Goal: Find specific page/section: Find specific page/section

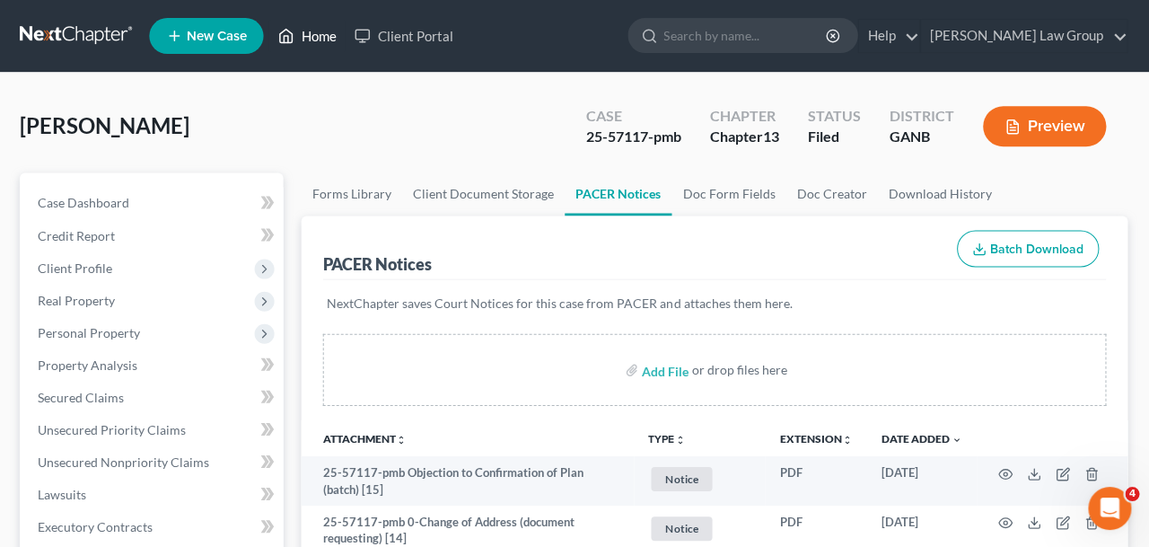
click at [312, 25] on link "Home" at bounding box center [308, 36] width 76 height 32
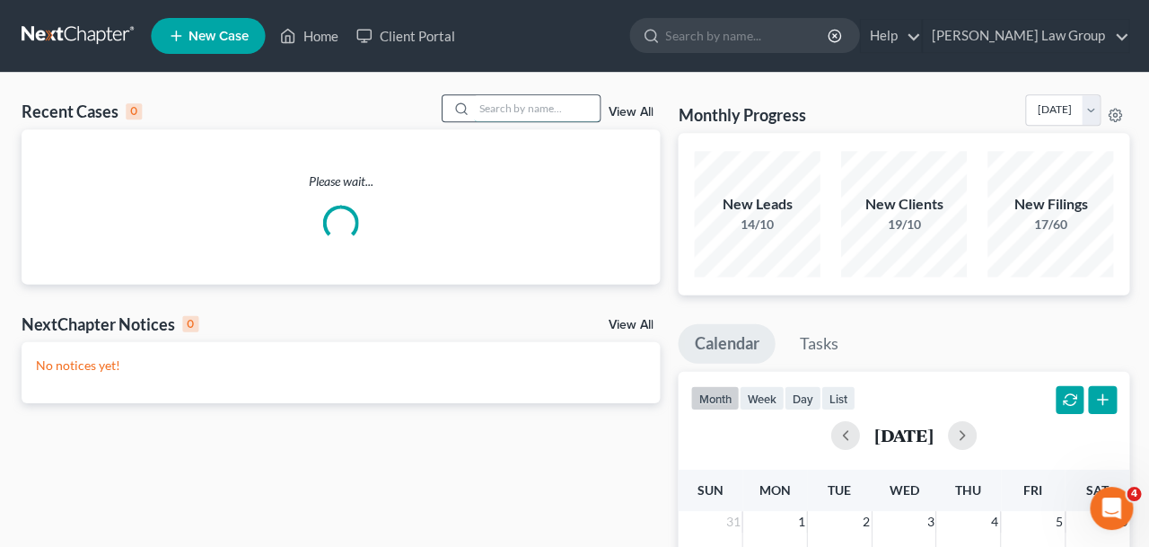
click at [530, 96] on input "search" at bounding box center [536, 108] width 126 height 26
click at [530, 104] on input "search" at bounding box center [536, 108] width 126 height 26
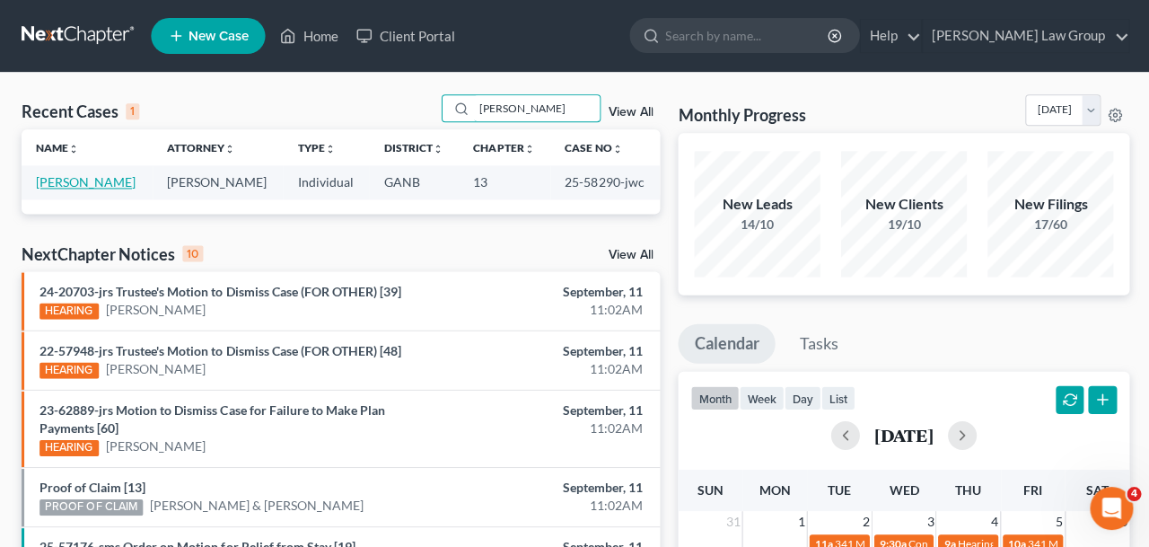
type input "[PERSON_NAME]"
click at [93, 181] on link "[PERSON_NAME]" at bounding box center [86, 181] width 100 height 15
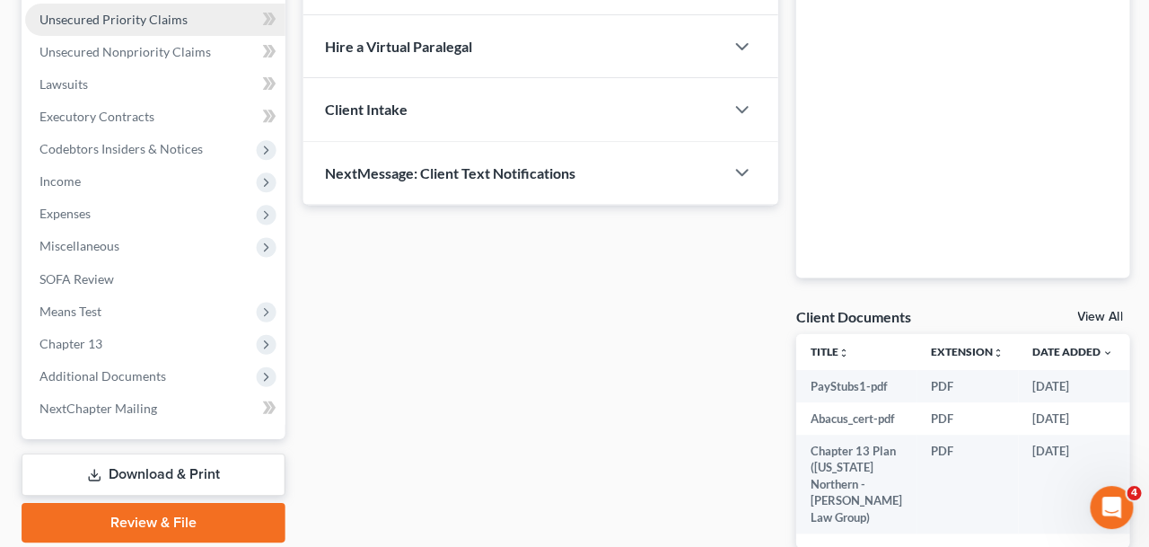
scroll to position [556, 0]
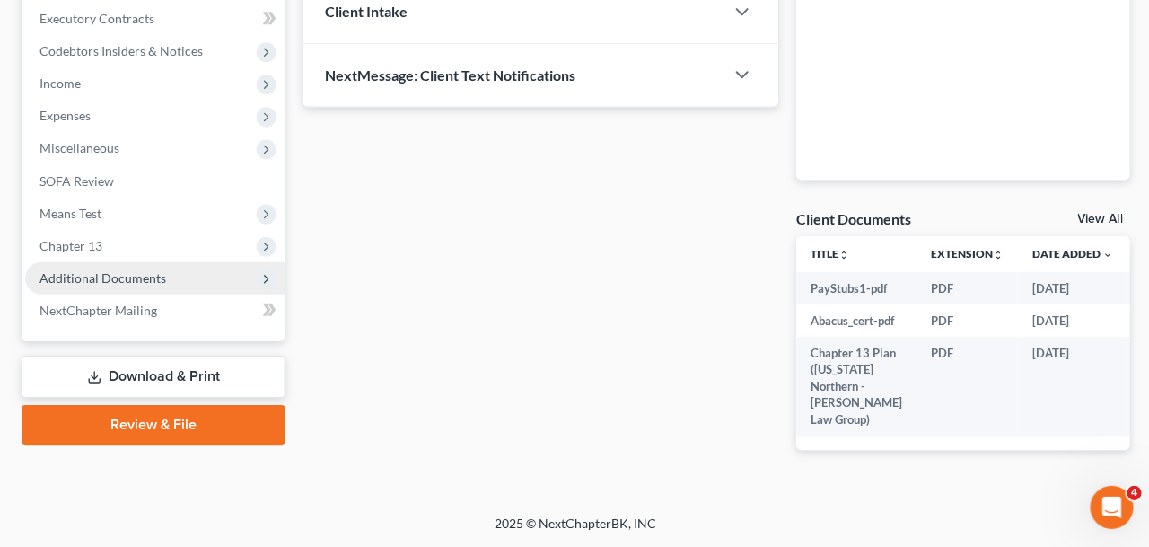
click at [126, 270] on span "Additional Documents" at bounding box center [102, 277] width 127 height 15
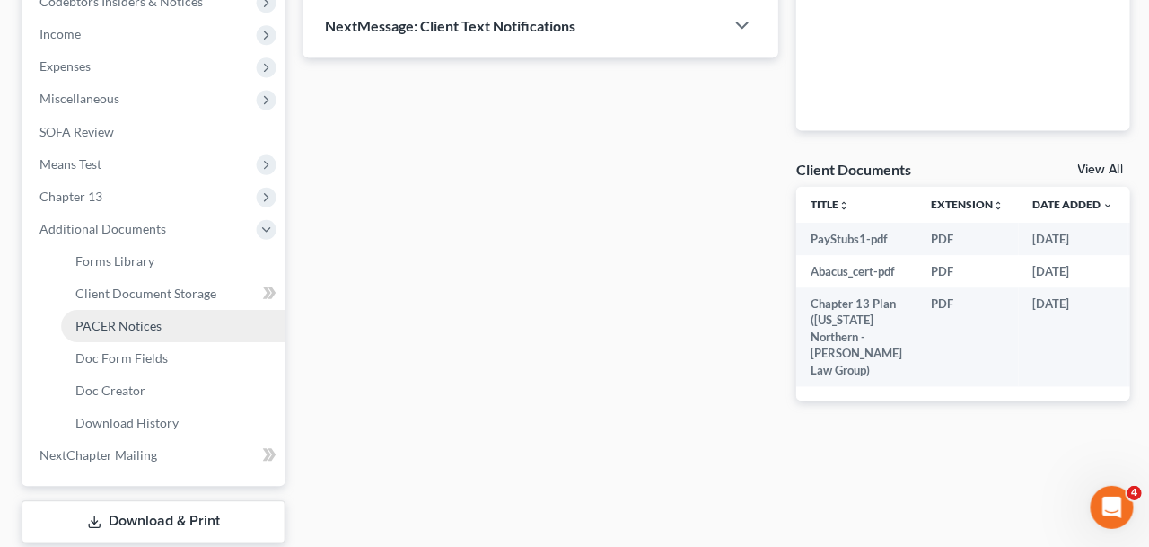
click at [134, 329] on span "PACER Notices" at bounding box center [118, 325] width 86 height 15
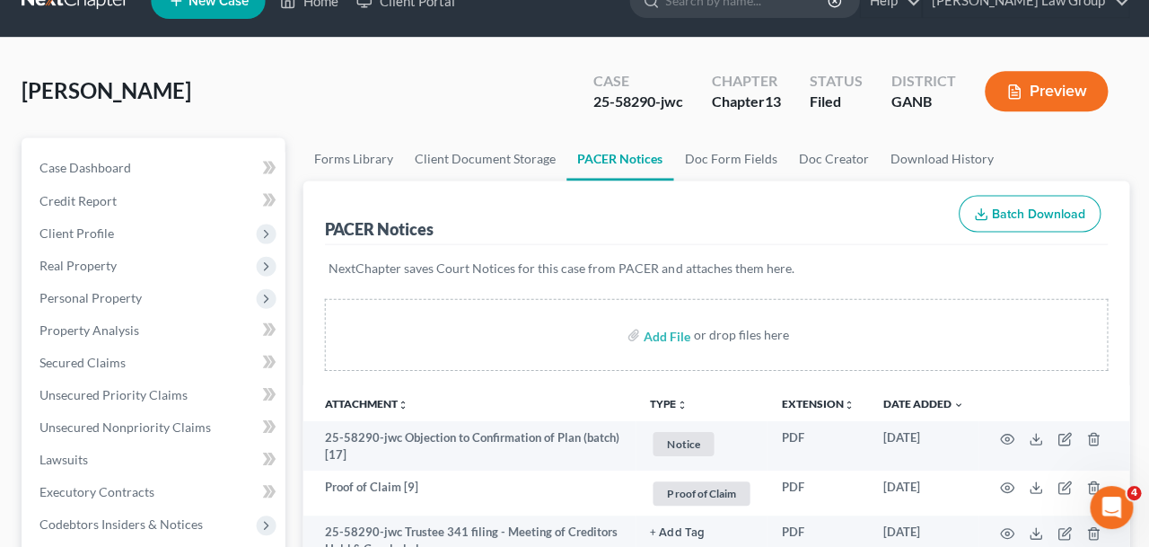
scroll to position [66, 0]
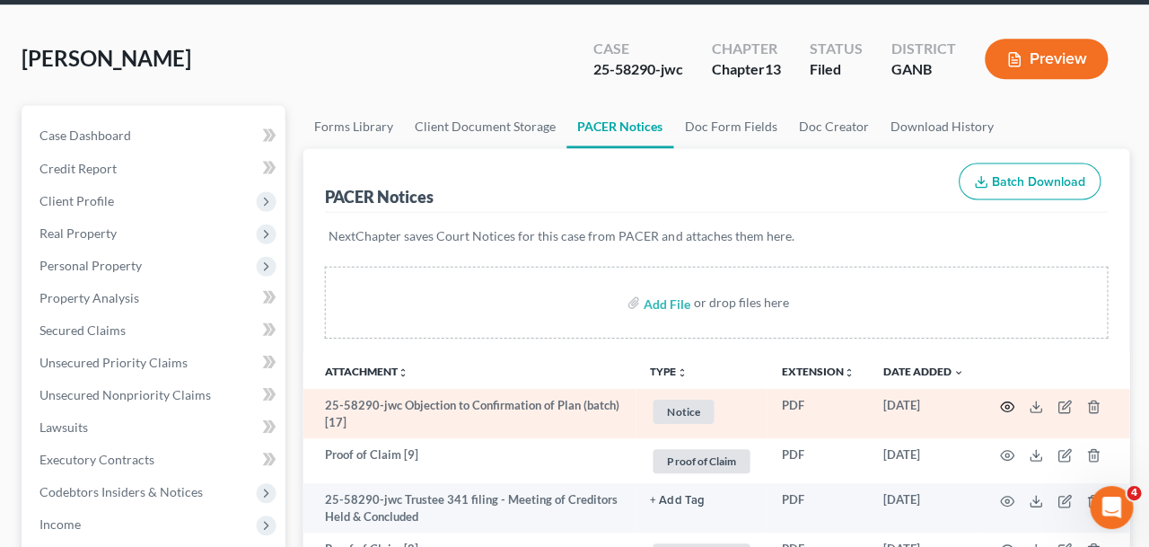
click at [1001, 403] on icon "button" at bounding box center [1005, 406] width 13 height 10
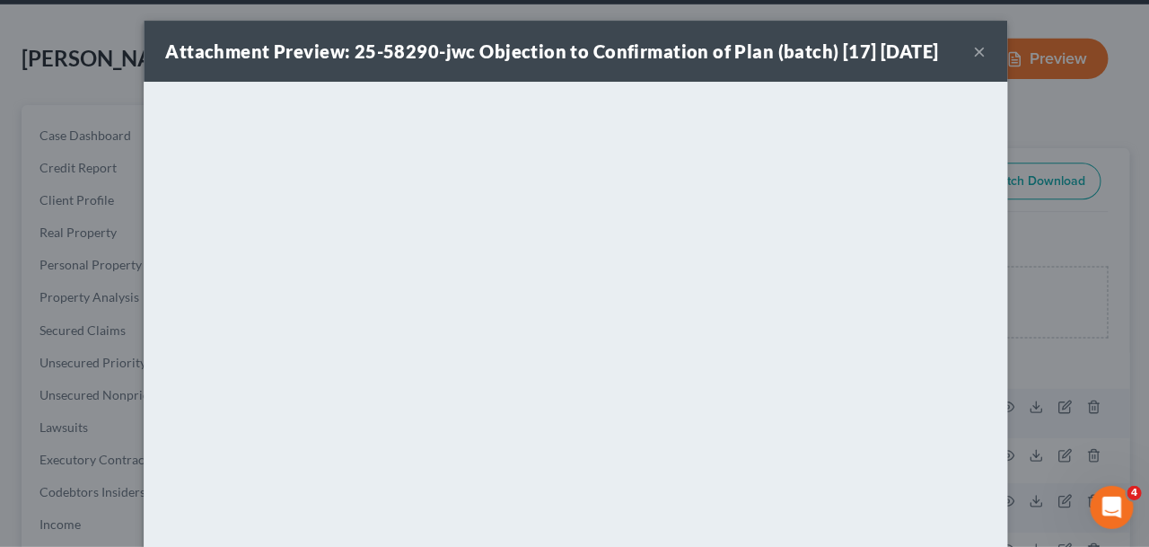
click at [976, 50] on button "×" at bounding box center [977, 52] width 13 height 22
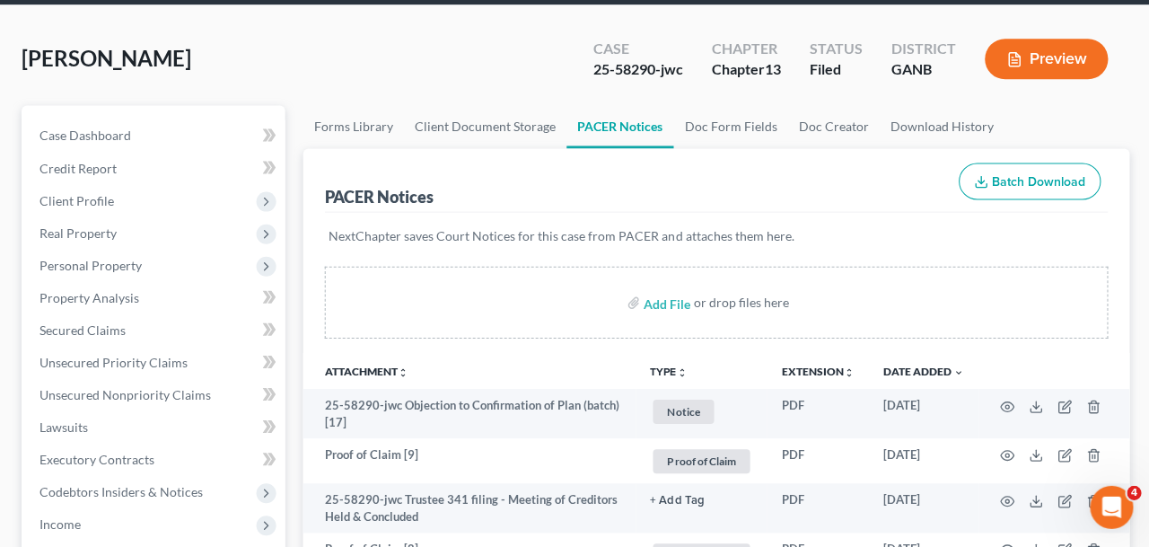
scroll to position [0, 0]
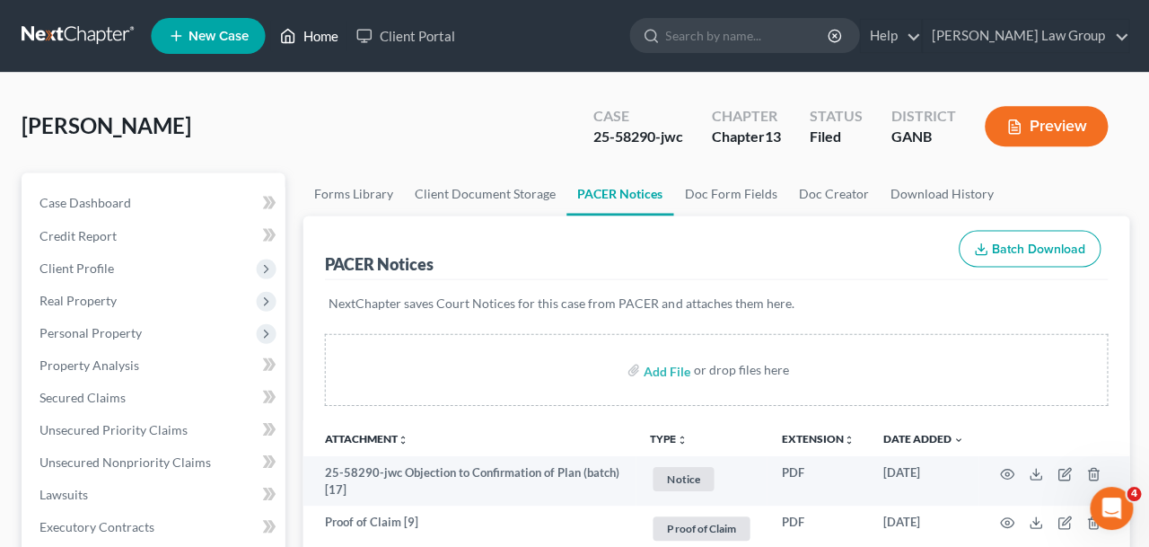
click at [333, 26] on link "Home" at bounding box center [308, 36] width 76 height 32
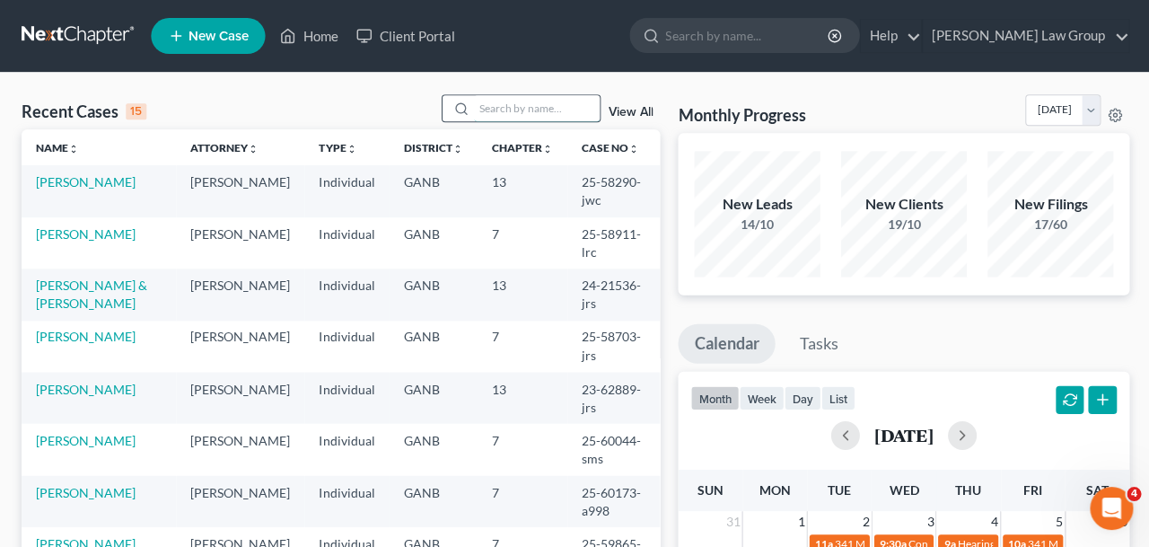
click at [504, 107] on input "search" at bounding box center [536, 108] width 126 height 26
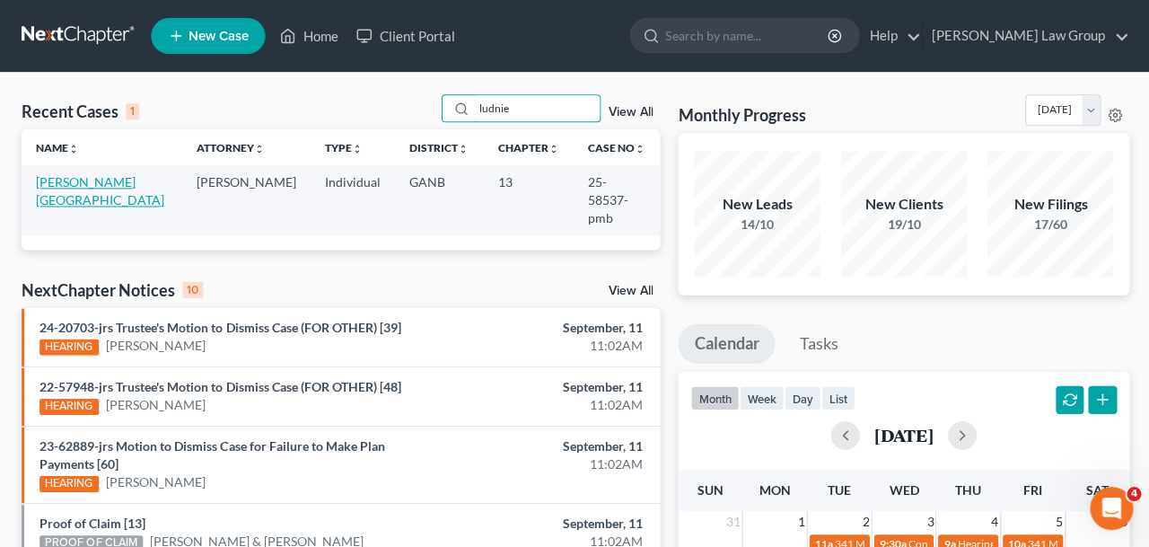
type input "ludnie"
click at [118, 178] on link "[PERSON_NAME][GEOGRAPHIC_DATA]" at bounding box center [100, 190] width 128 height 33
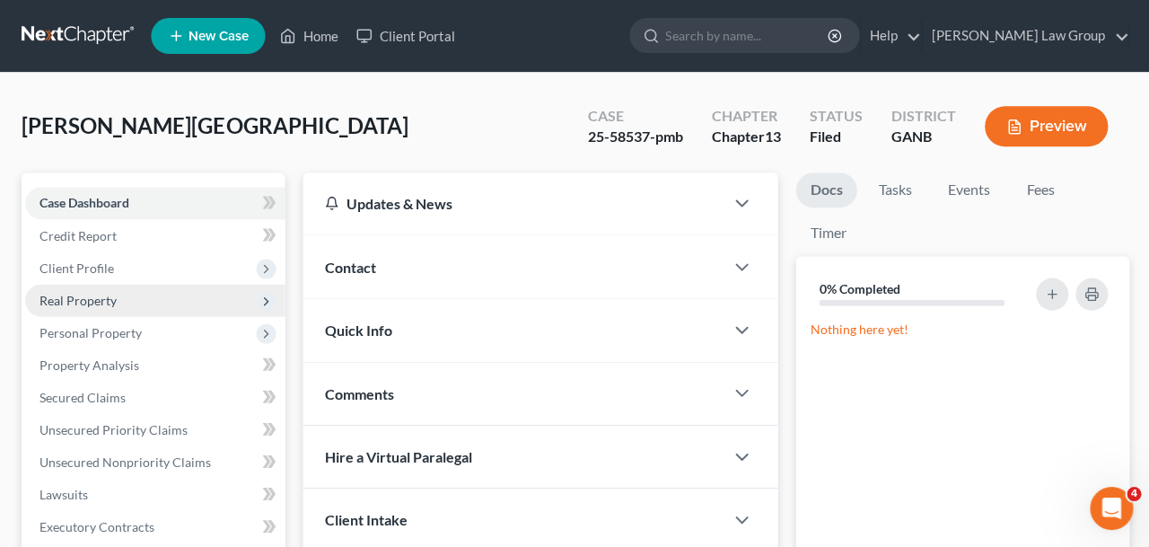
scroll to position [496, 0]
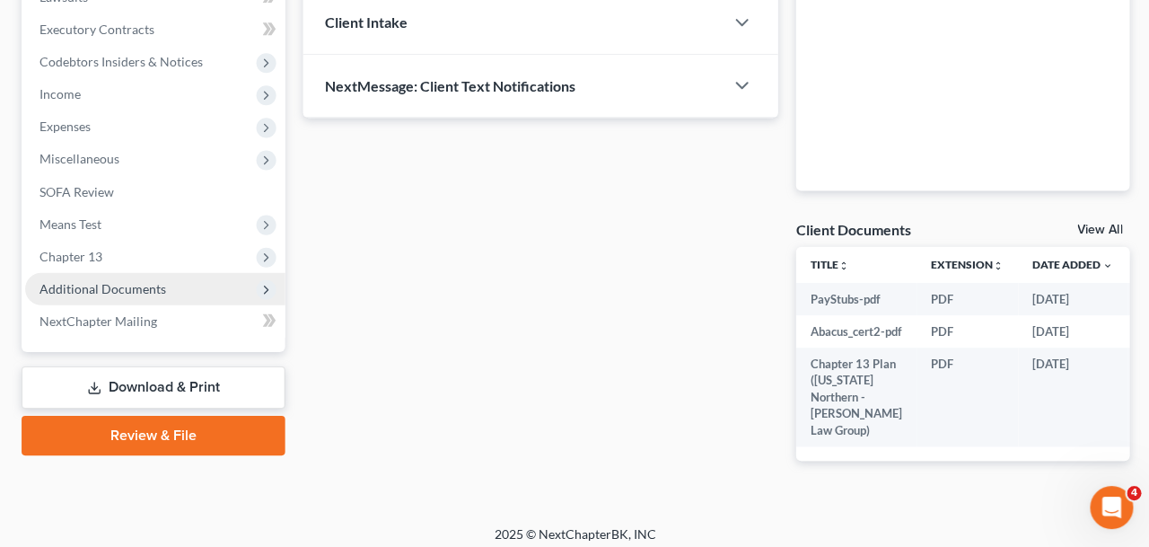
click at [110, 294] on span "Additional Documents" at bounding box center [102, 288] width 127 height 15
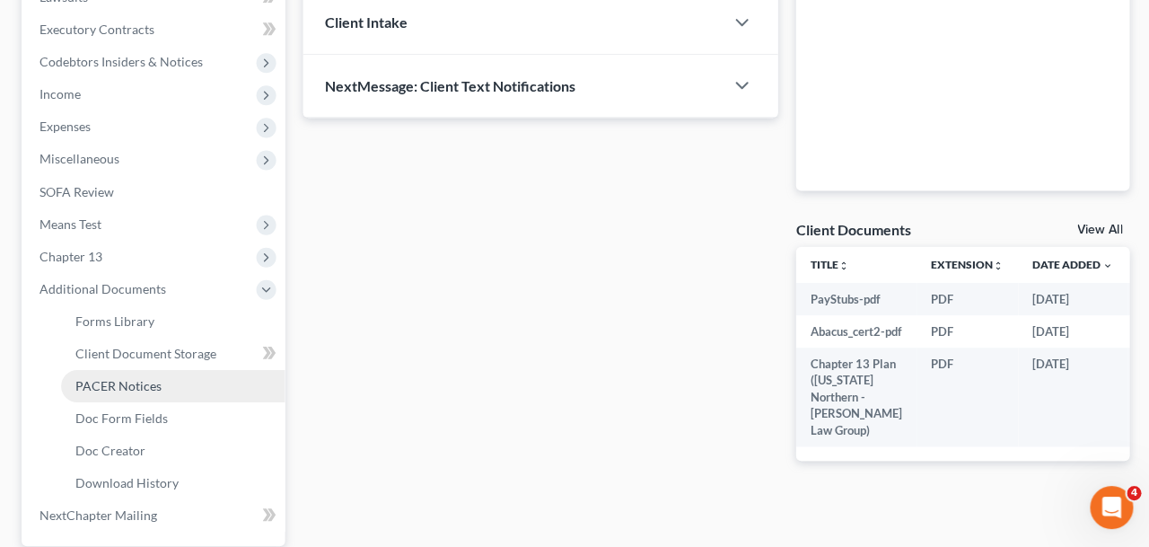
click at [127, 385] on span "PACER Notices" at bounding box center [118, 385] width 86 height 15
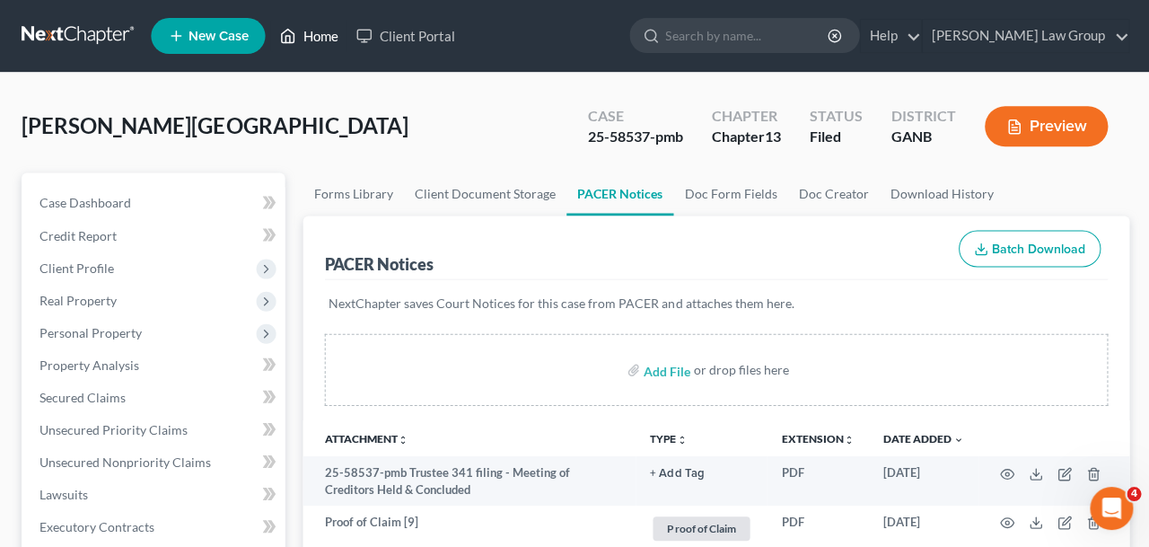
click at [301, 36] on link "Home" at bounding box center [308, 36] width 76 height 32
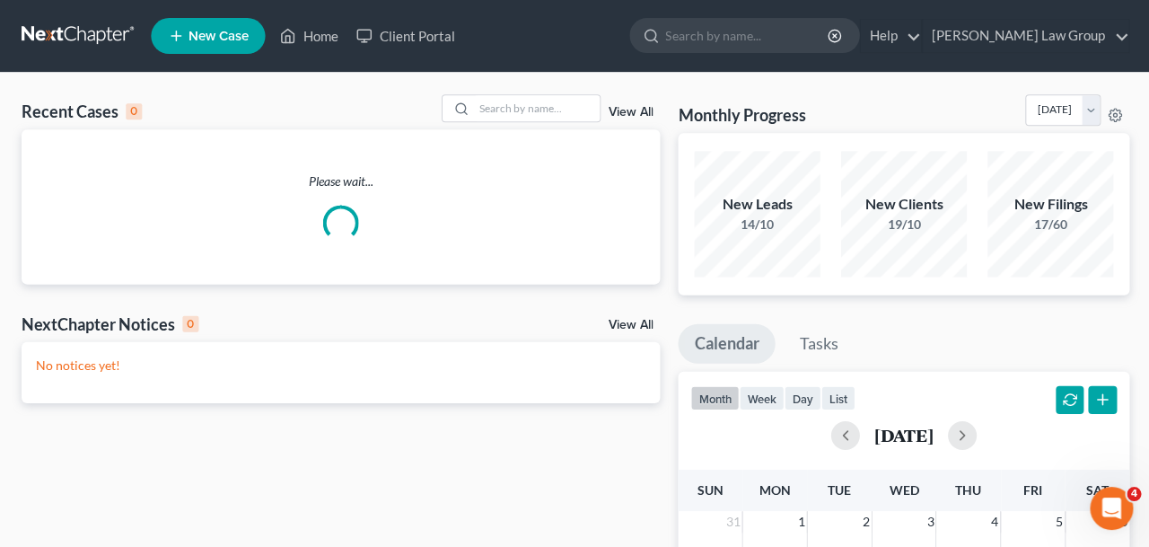
click at [509, 131] on div "Please wait..." at bounding box center [340, 206] width 637 height 154
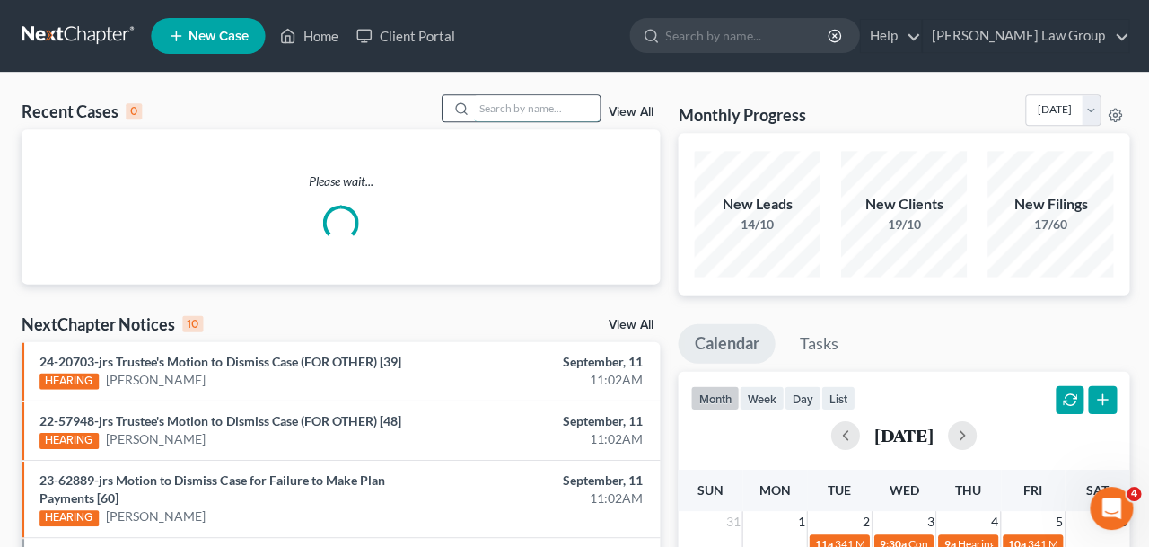
click at [509, 99] on input "search" at bounding box center [536, 108] width 126 height 26
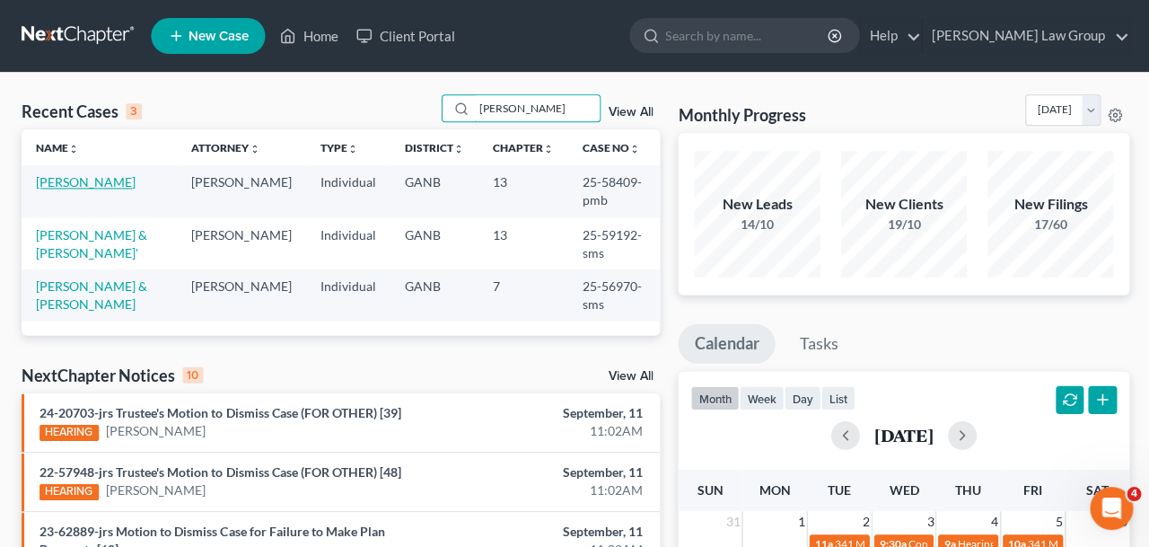
type input "[PERSON_NAME]"
click at [66, 183] on link "[PERSON_NAME]" at bounding box center [86, 181] width 100 height 15
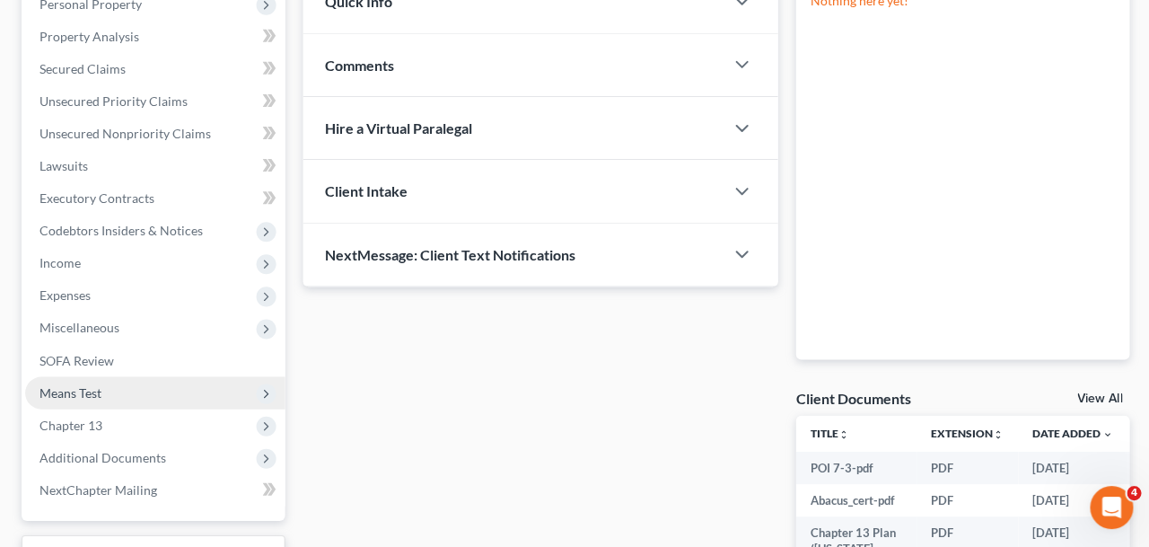
scroll to position [342, 0]
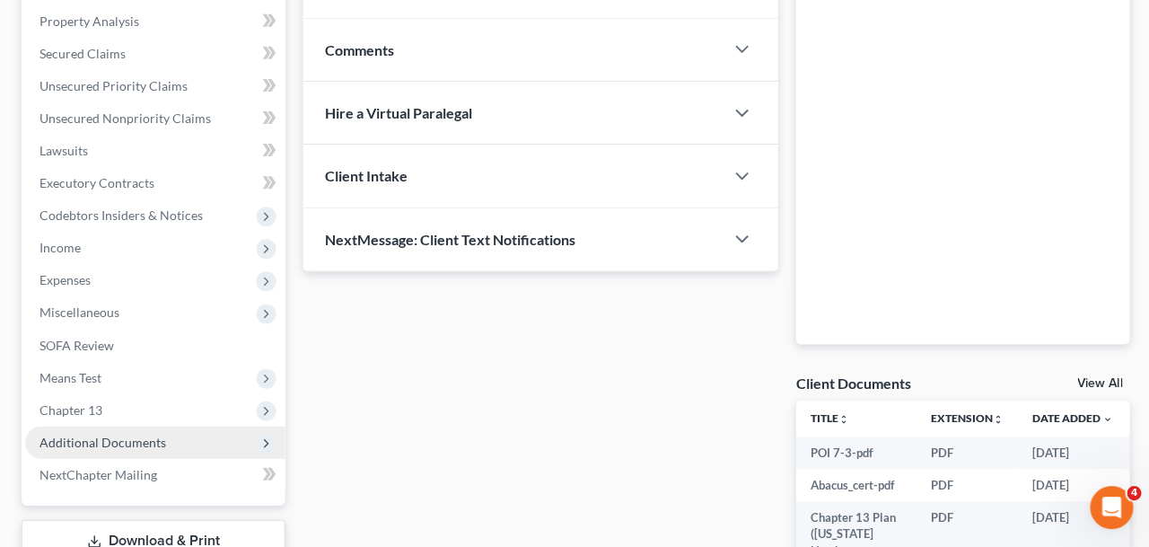
click at [157, 449] on span "Additional Documents" at bounding box center [154, 442] width 259 height 32
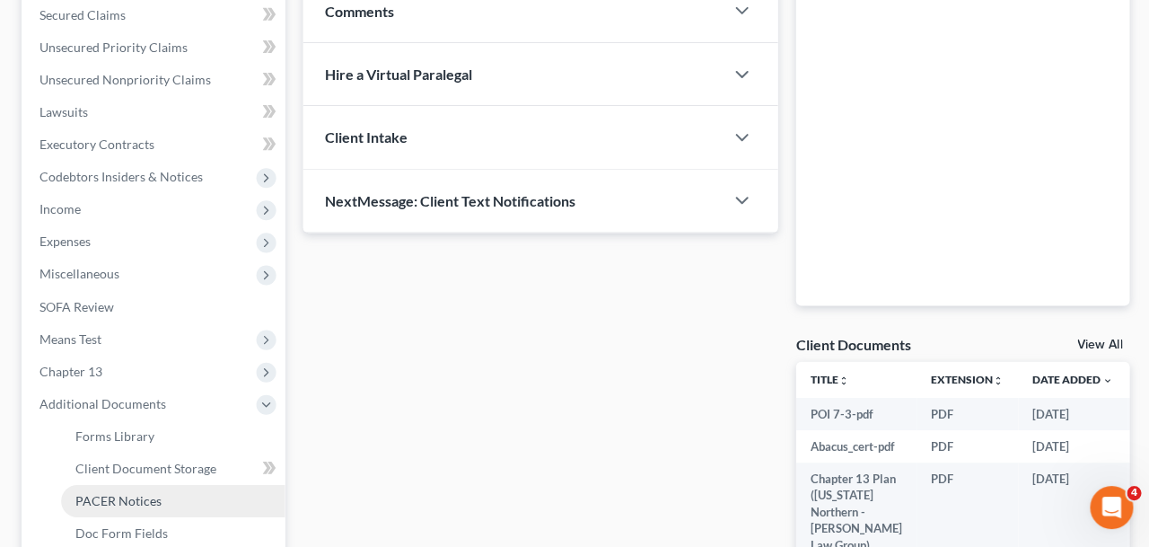
click at [155, 496] on span "PACER Notices" at bounding box center [118, 500] width 86 height 15
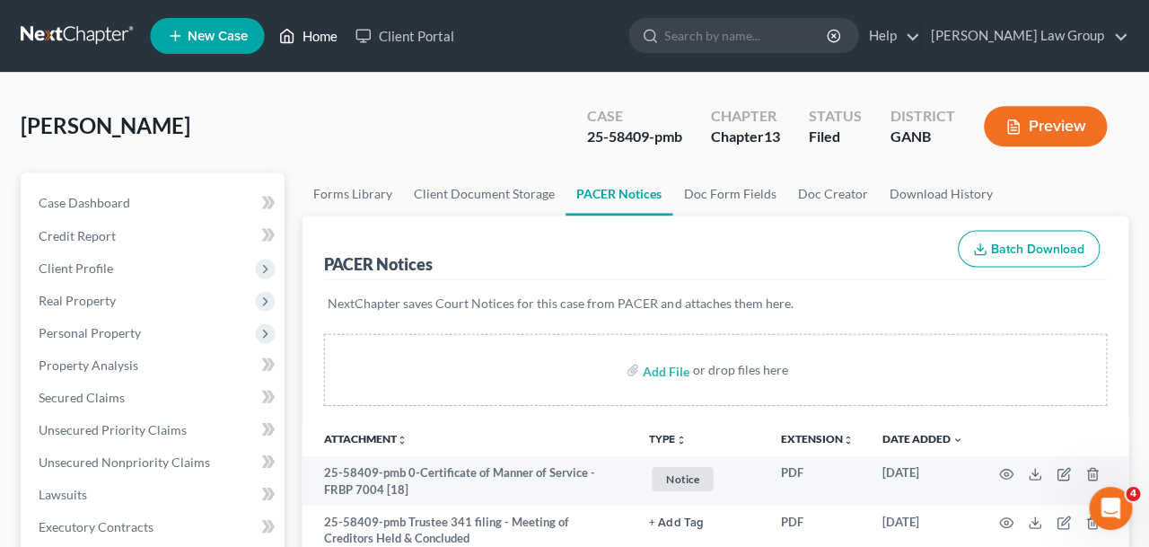
click at [299, 48] on link "Home" at bounding box center [308, 36] width 76 height 32
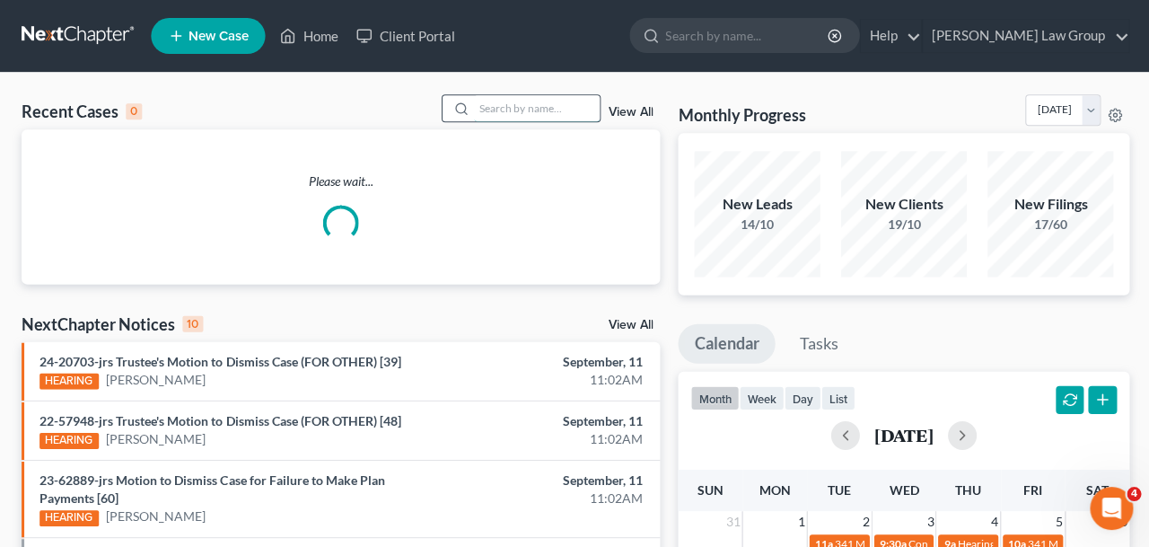
click at [513, 110] on input "search" at bounding box center [536, 108] width 126 height 26
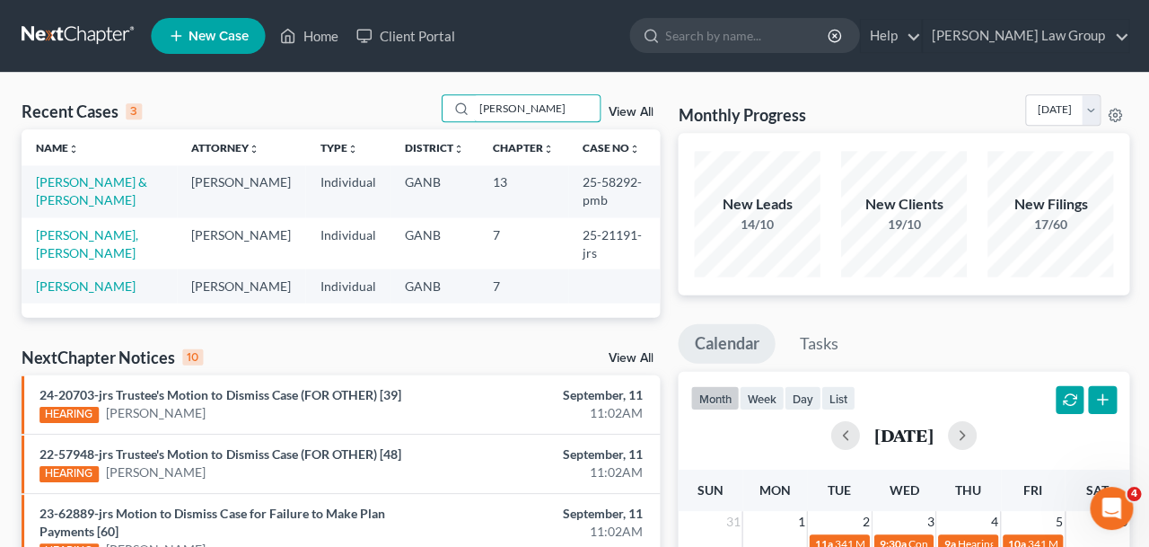
drag, startPoint x: 515, startPoint y: 104, endPoint x: 345, endPoint y: 102, distance: 170.6
click at [473, 104] on input "[PERSON_NAME]" at bounding box center [536, 108] width 126 height 26
type input "[PERSON_NAME]"
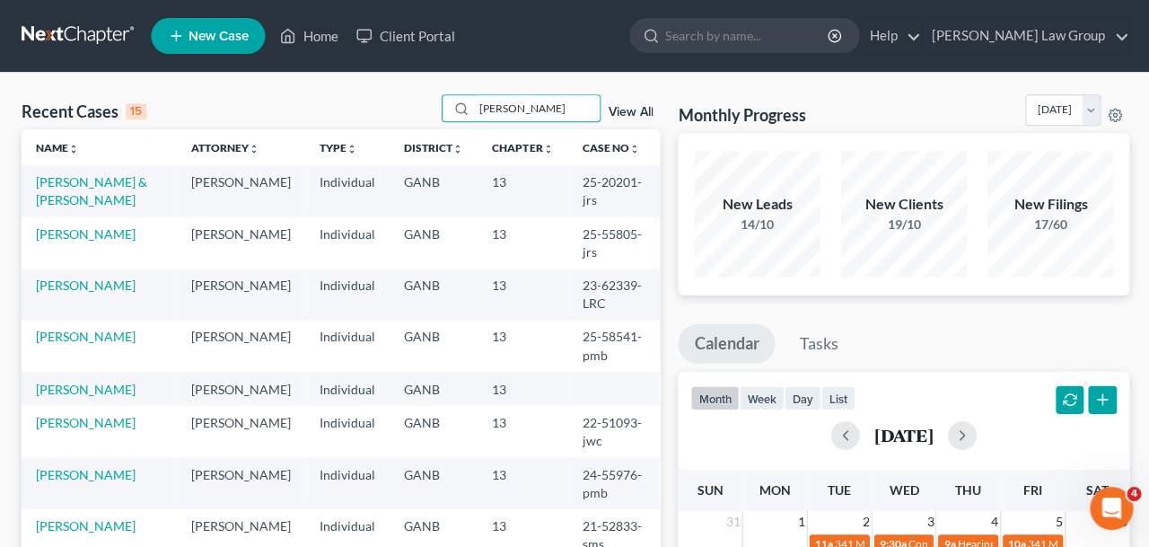
scroll to position [29, 0]
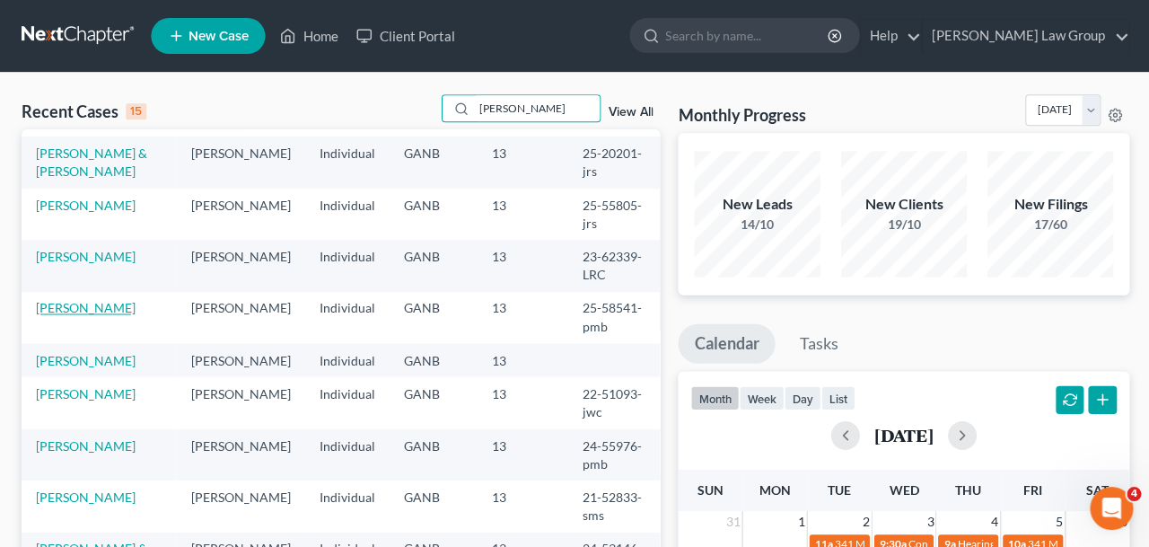
click at [104, 309] on link "[PERSON_NAME]" at bounding box center [86, 307] width 100 height 15
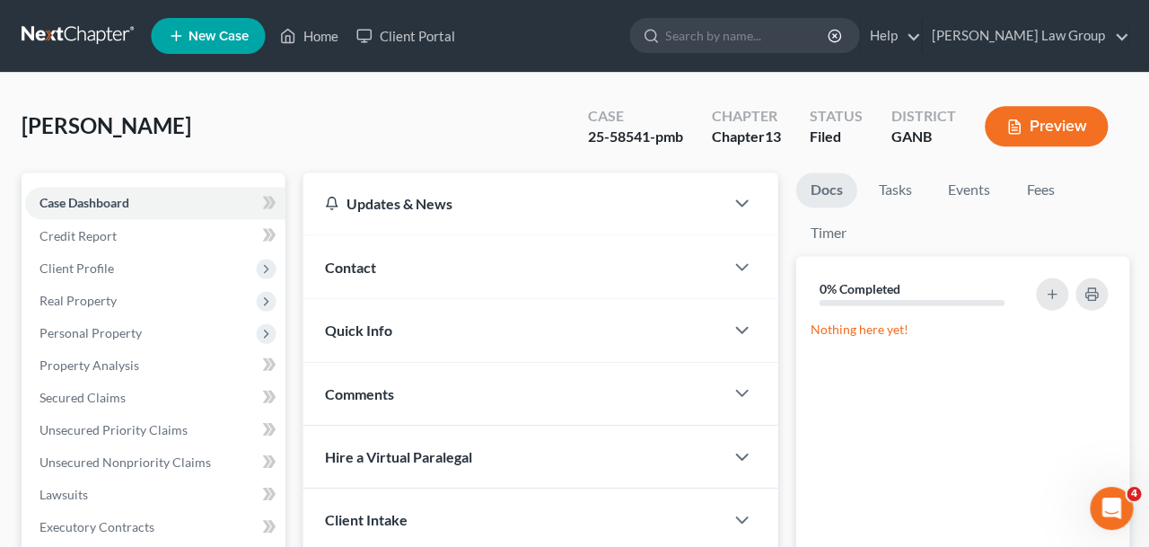
scroll to position [364, 0]
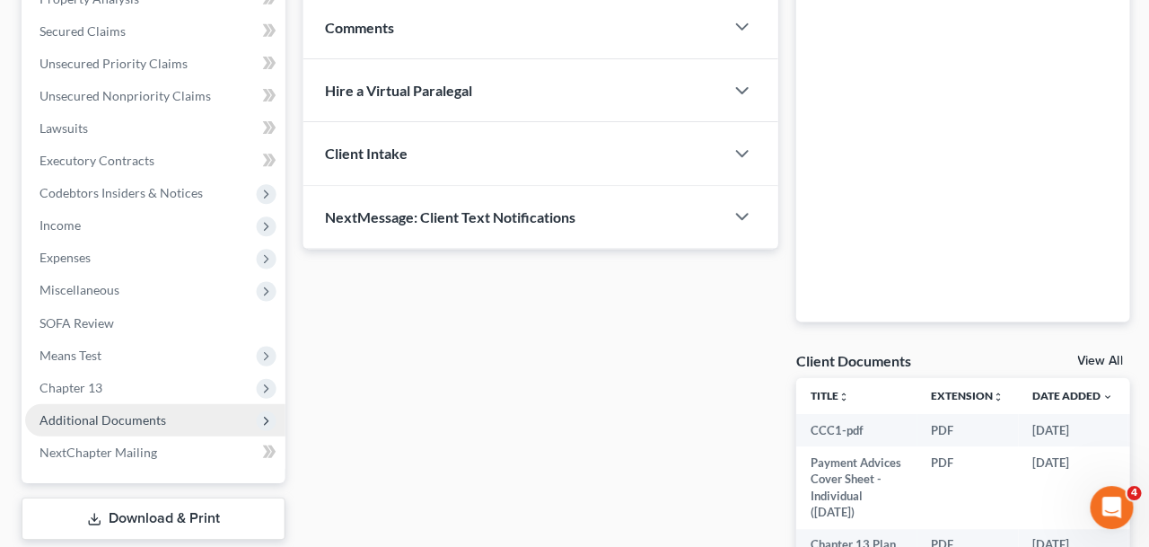
click at [118, 426] on span "Additional Documents" at bounding box center [102, 419] width 127 height 15
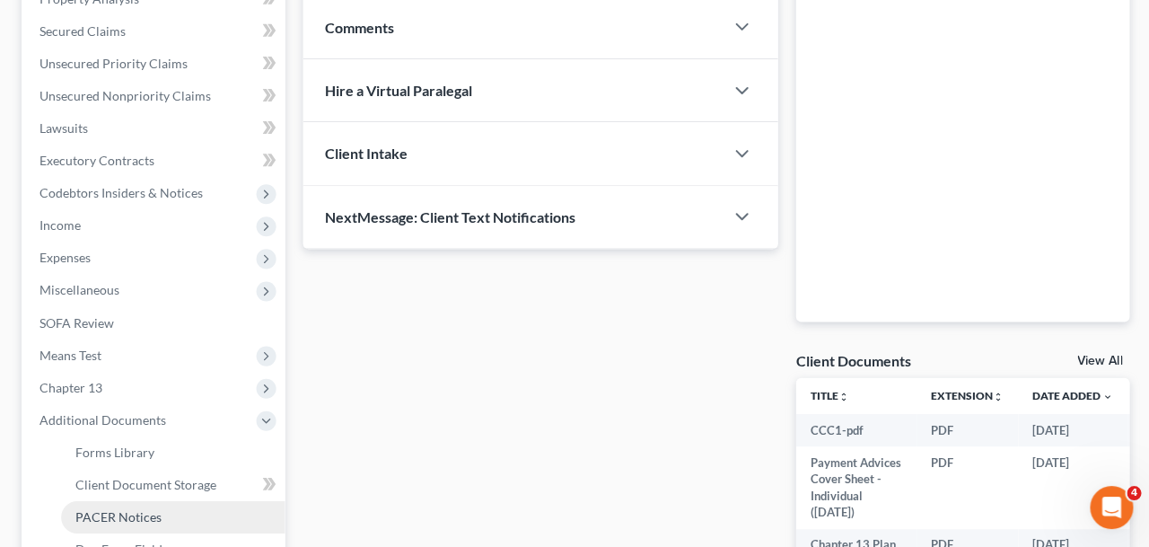
click at [158, 516] on span "PACER Notices" at bounding box center [118, 516] width 86 height 15
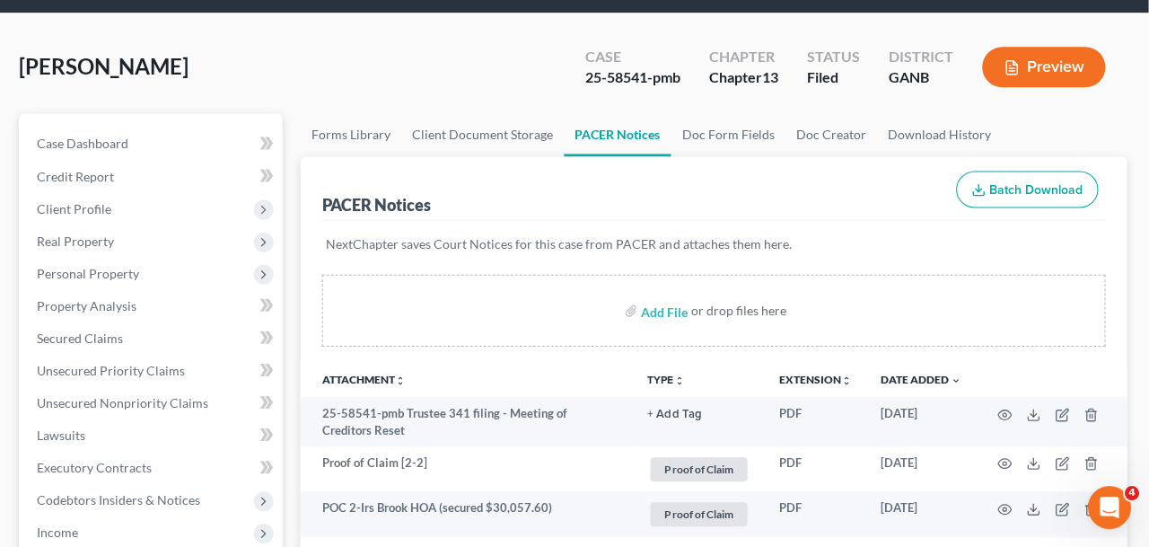
scroll to position [57, 0]
